Goal: Task Accomplishment & Management: Manage account settings

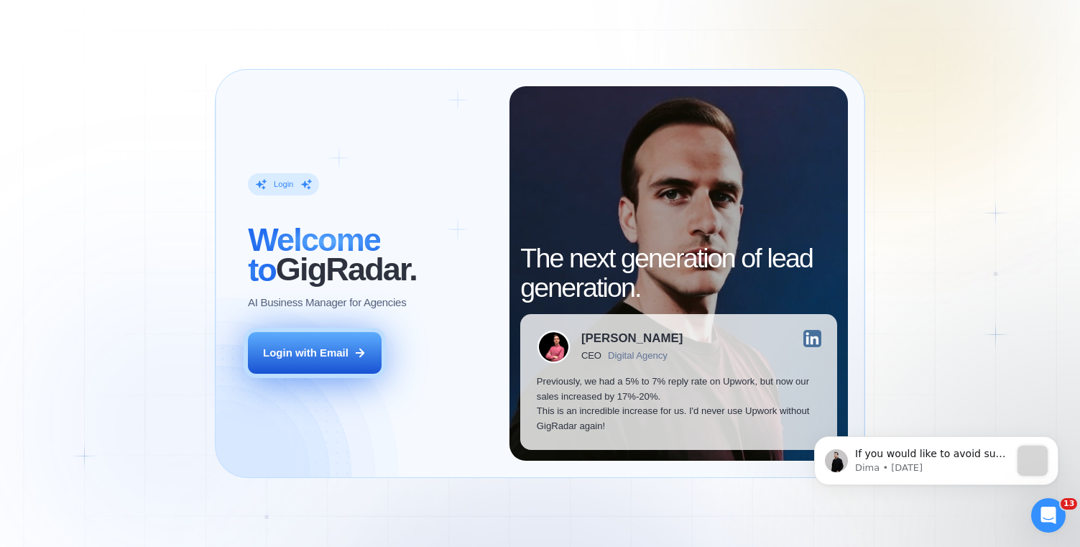
click at [337, 351] on div "Login with Email" at bounding box center [305, 353] width 85 height 15
